Goal: Register for event/course

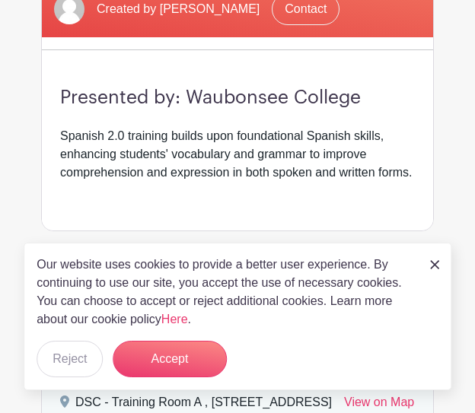
scroll to position [318, 0]
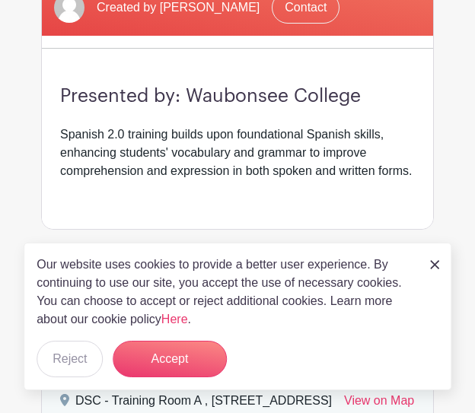
click at [434, 258] on link at bounding box center [434, 264] width 9 height 18
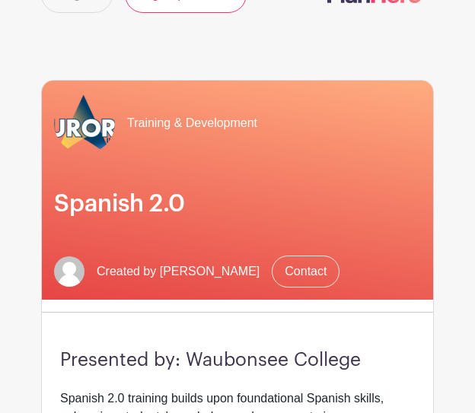
scroll to position [56, 0]
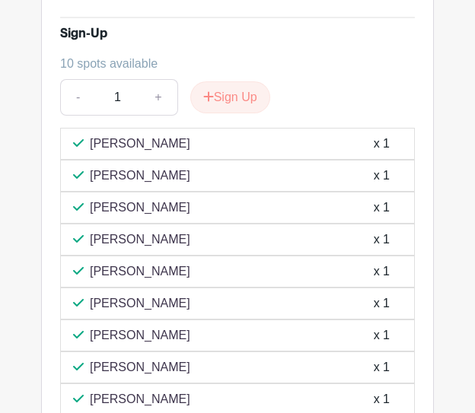
scroll to position [824, 0]
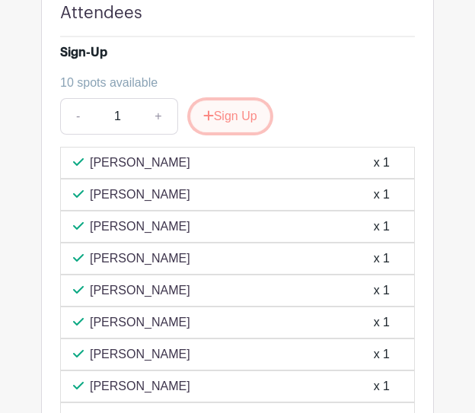
click at [265, 132] on button "Sign Up" at bounding box center [230, 116] width 80 height 32
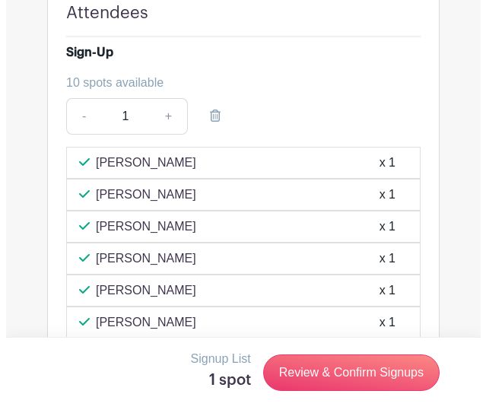
scroll to position [936, 0]
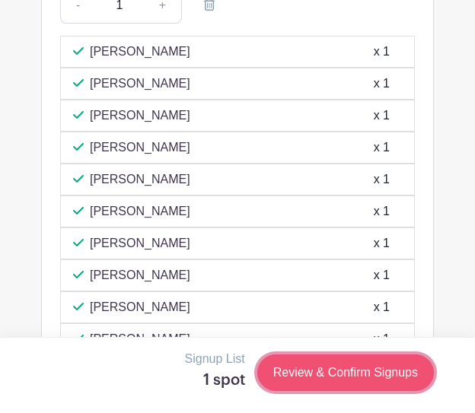
click at [324, 372] on link "Review & Confirm Signups" at bounding box center [345, 373] width 177 height 37
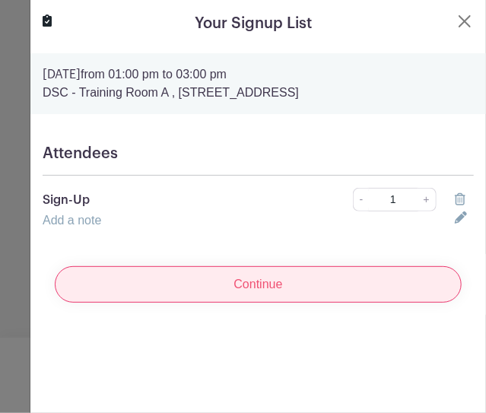
click at [276, 278] on input "Continue" at bounding box center [258, 284] width 407 height 37
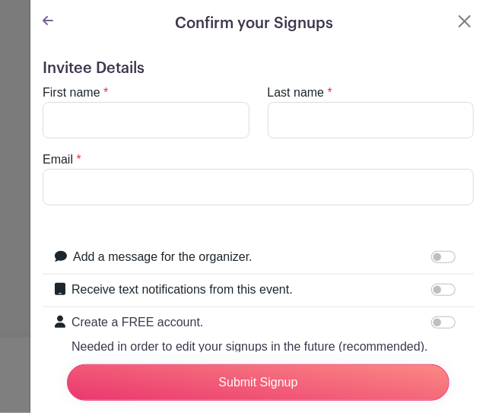
click at [45, 19] on icon at bounding box center [48, 20] width 11 height 9
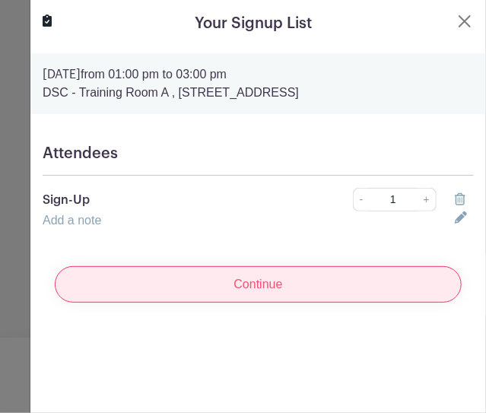
click at [279, 285] on input "Continue" at bounding box center [258, 284] width 407 height 37
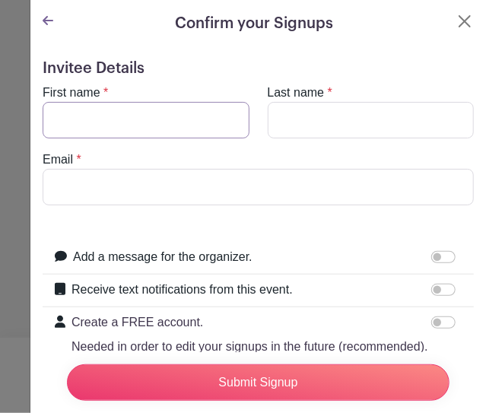
click at [234, 125] on input "First name" at bounding box center [146, 120] width 207 height 37
type input "Christina"
type input "DiCristofano"
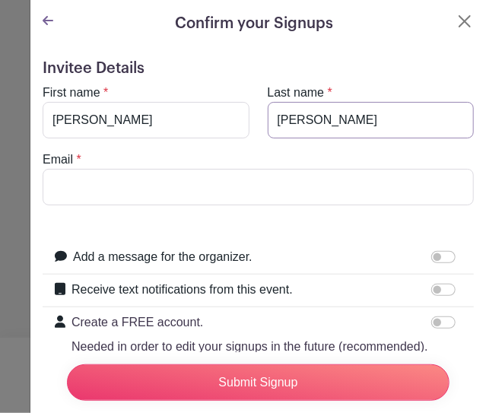
type input "dicristofanoc@aurora.il.us"
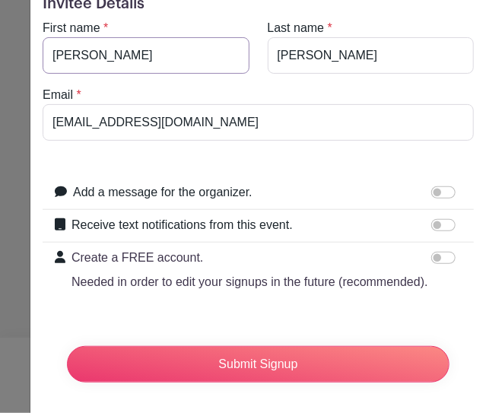
scroll to position [65, 0]
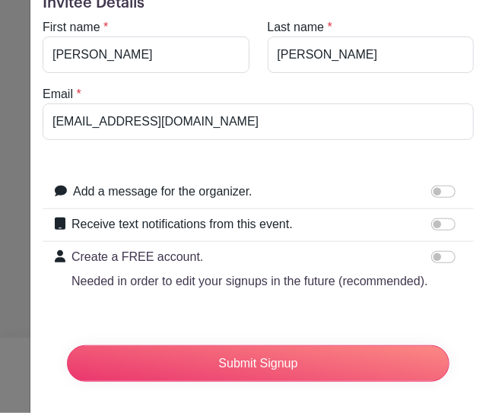
click at [215, 193] on label "Add a message for the organizer." at bounding box center [163, 192] width 180 height 18
click at [432, 193] on input "Add a message for the organizer." at bounding box center [444, 192] width 24 height 12
checkbox input "true"
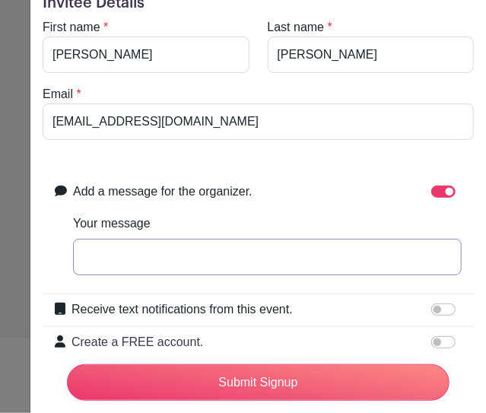
click at [241, 243] on input "Your message" at bounding box center [267, 257] width 389 height 37
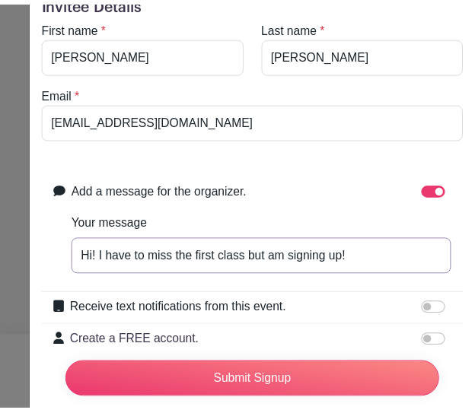
scroll to position [183, 0]
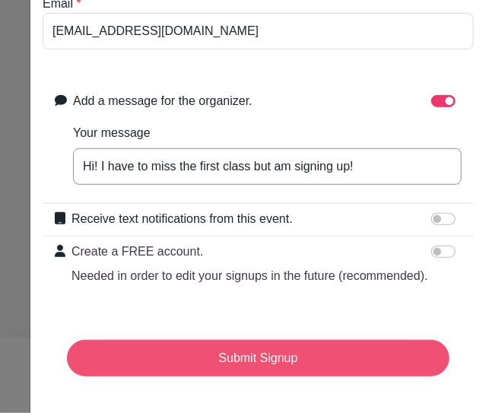
type input "Hi! I have to miss the first class but am signing up!"
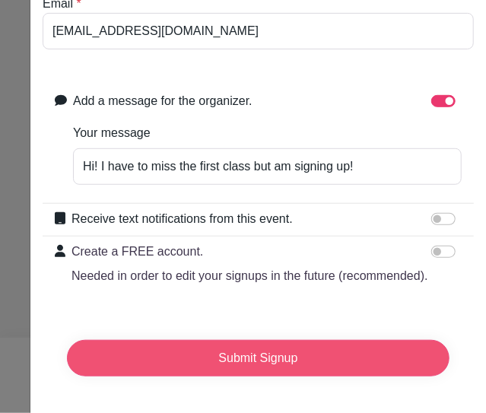
click at [300, 343] on input "Submit Signup" at bounding box center [258, 358] width 383 height 37
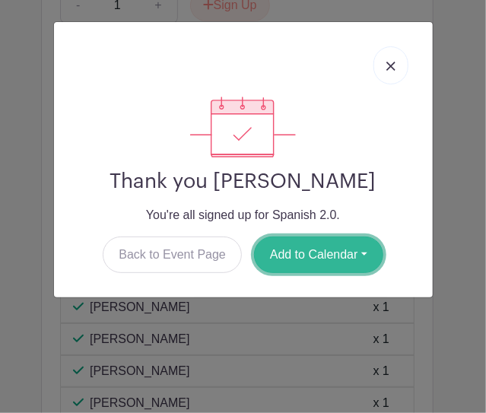
click at [317, 266] on button "Add to Calendar" at bounding box center [318, 255] width 129 height 37
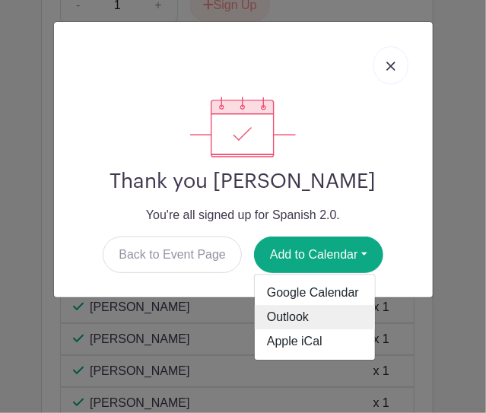
click at [317, 317] on link "Outlook" at bounding box center [315, 318] width 120 height 24
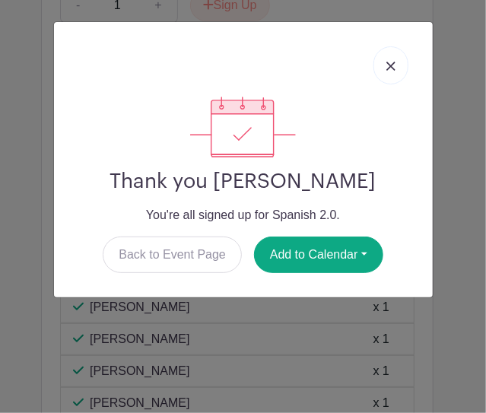
click at [174, 273] on div "Thank you Christina DiCristofano You're all signed up for Spanish 2.0. Back to …" at bounding box center [243, 160] width 379 height 276
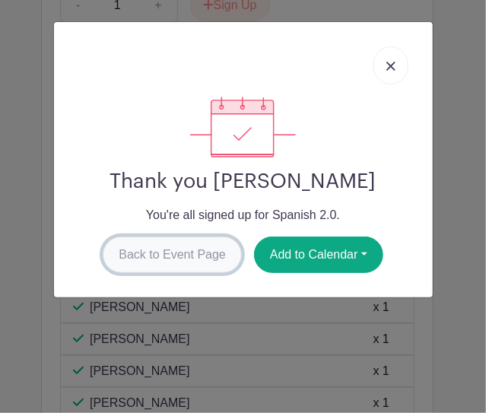
click at [171, 267] on link "Back to Event Page" at bounding box center [172, 255] width 139 height 37
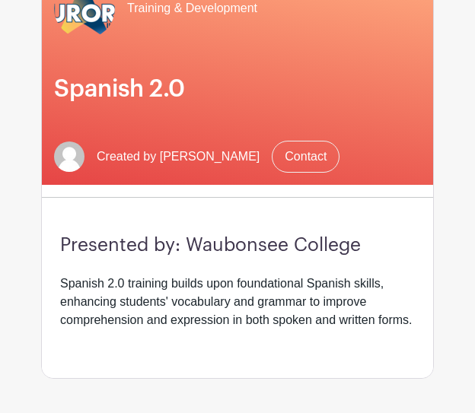
scroll to position [148, 0]
